Goal: Task Accomplishment & Management: Manage account settings

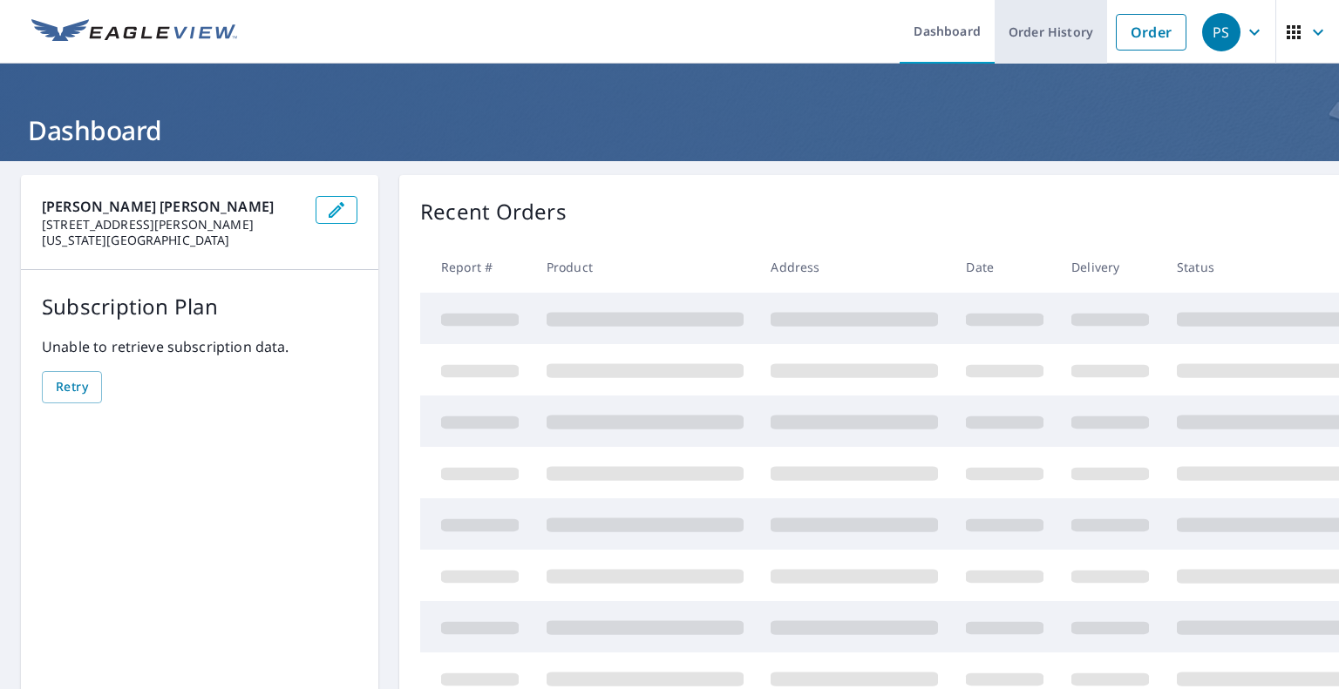
click at [1061, 21] on link "Order History" at bounding box center [1050, 32] width 112 height 64
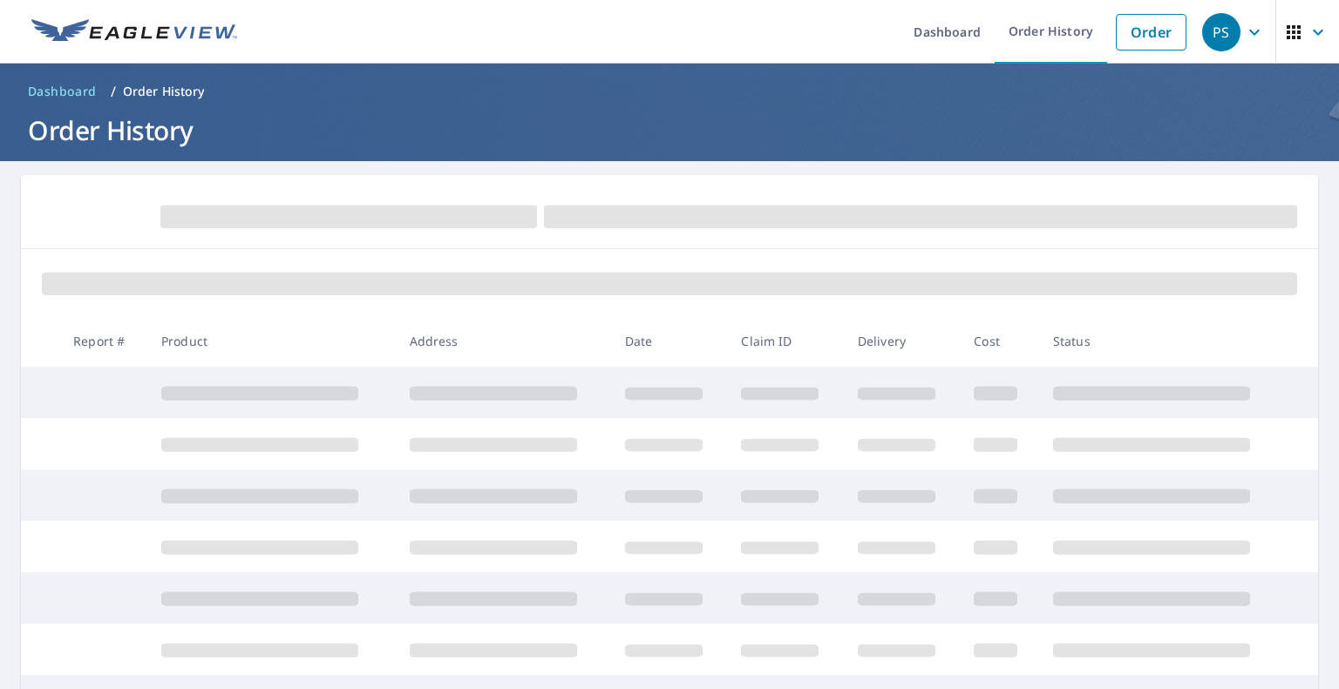
click at [1283, 27] on icon "button" at bounding box center [1293, 32] width 21 height 21
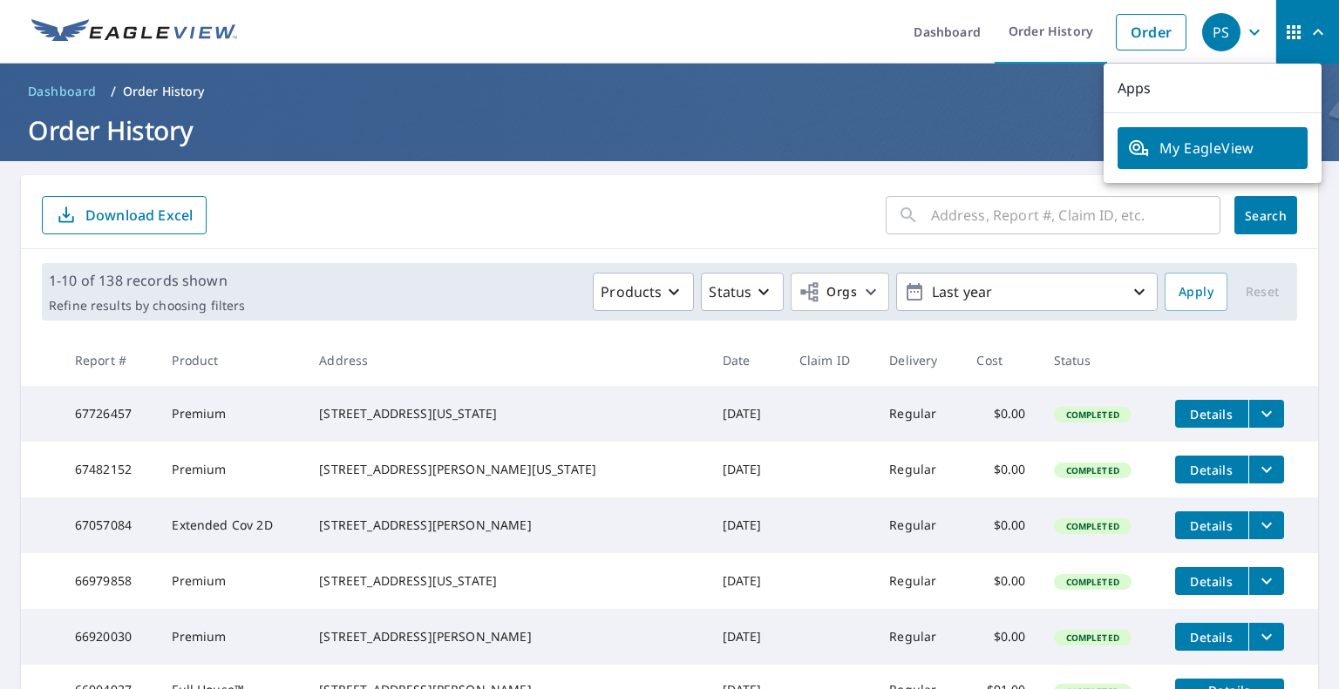
click at [1216, 149] on span "My EagleView" at bounding box center [1212, 148] width 169 height 21
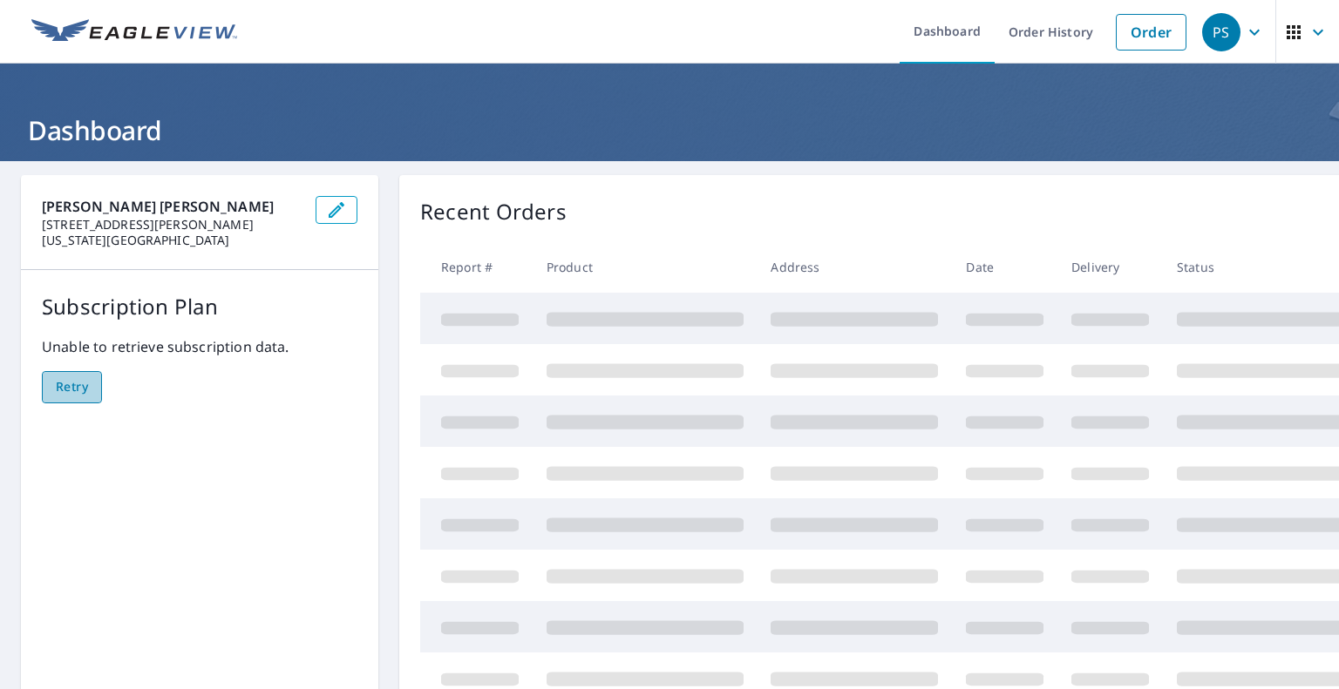
click at [75, 386] on span "Retry" at bounding box center [72, 388] width 32 height 22
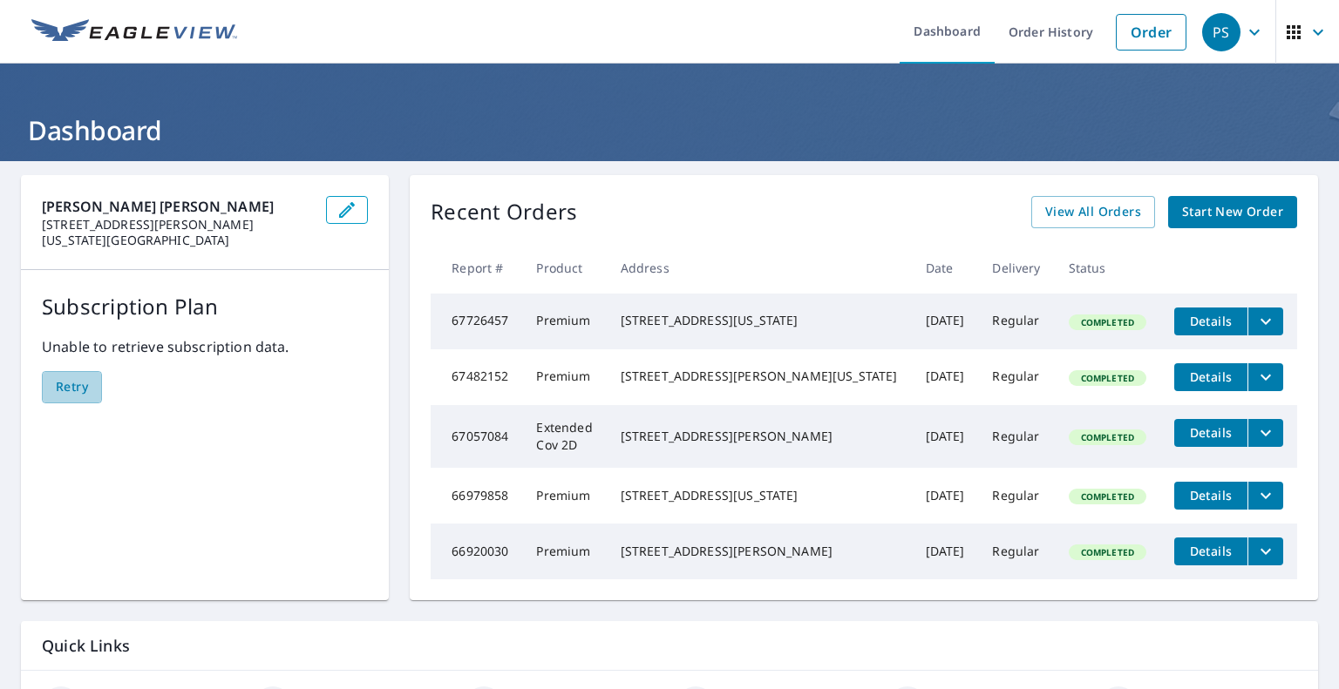
click at [75, 386] on span "Retry" at bounding box center [72, 388] width 32 height 22
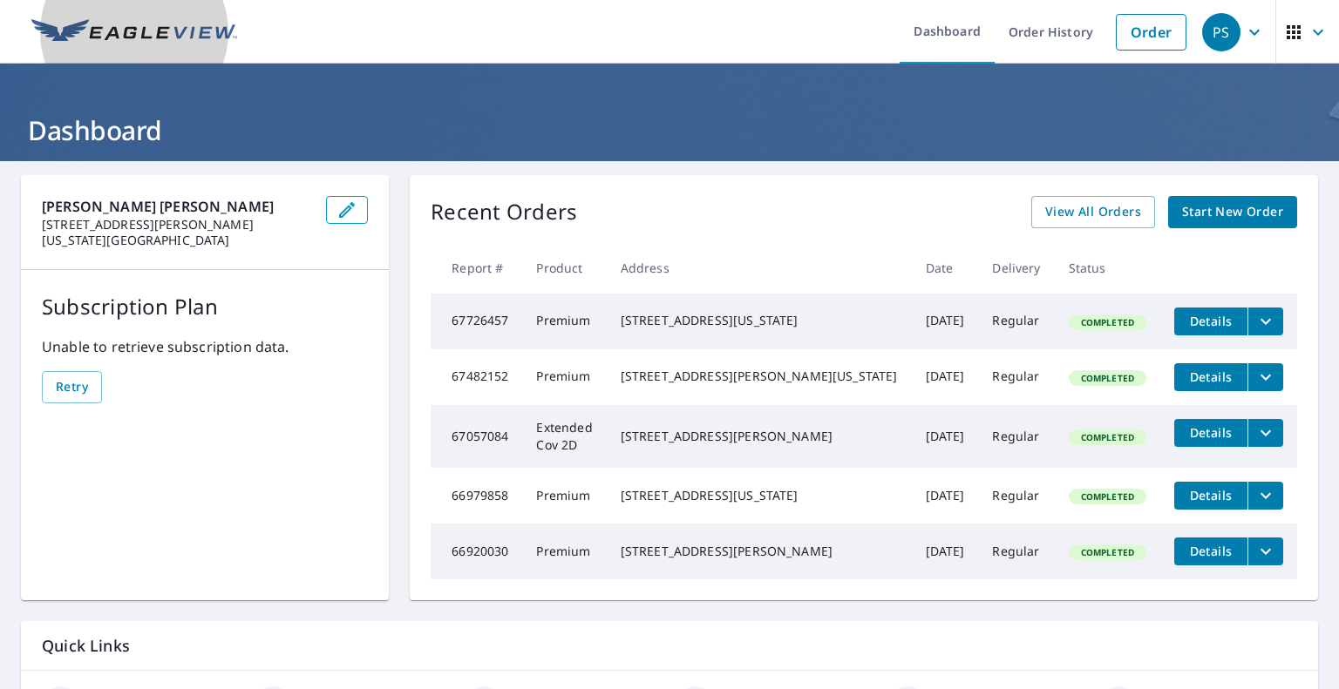
click at [76, 16] on link at bounding box center [134, 32] width 227 height 64
click at [1244, 37] on icon "button" at bounding box center [1254, 32] width 21 height 21
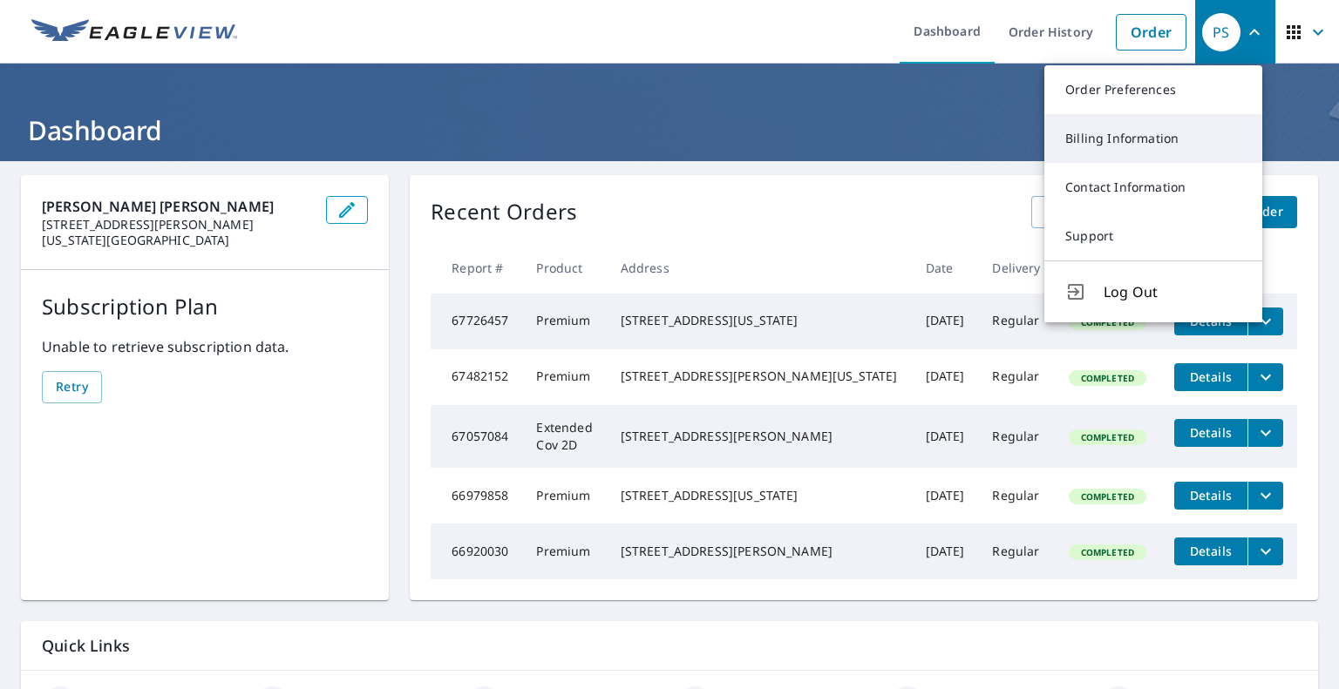
click at [1175, 129] on link "Billing Information" at bounding box center [1153, 138] width 218 height 49
